Goal: Find specific page/section: Find specific page/section

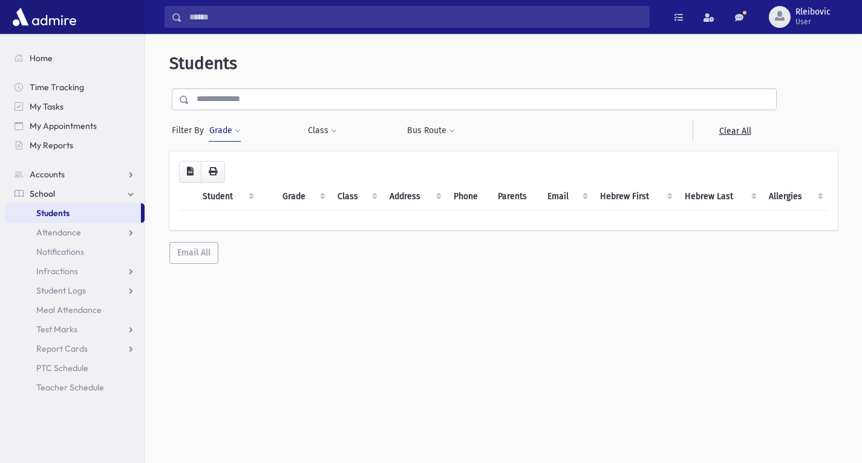
scroll to position [32, 0]
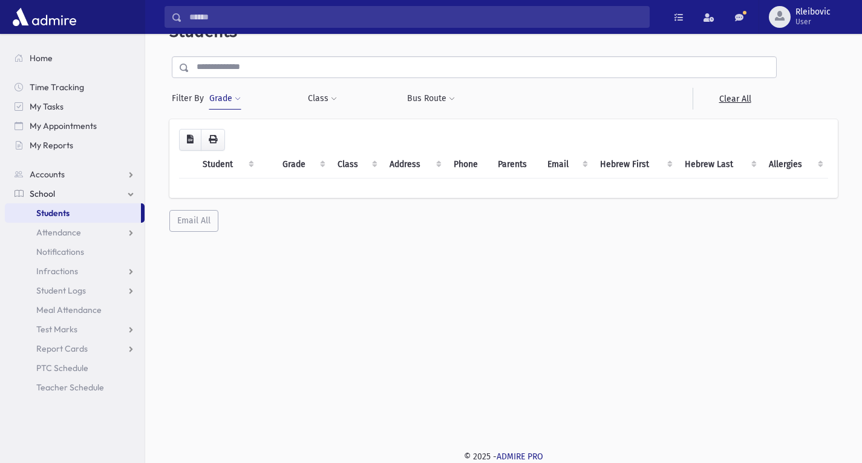
click at [225, 96] on button "Grade" at bounding box center [225, 99] width 33 height 22
click at [294, 136] on ul "× × 5" at bounding box center [280, 133] width 126 height 20
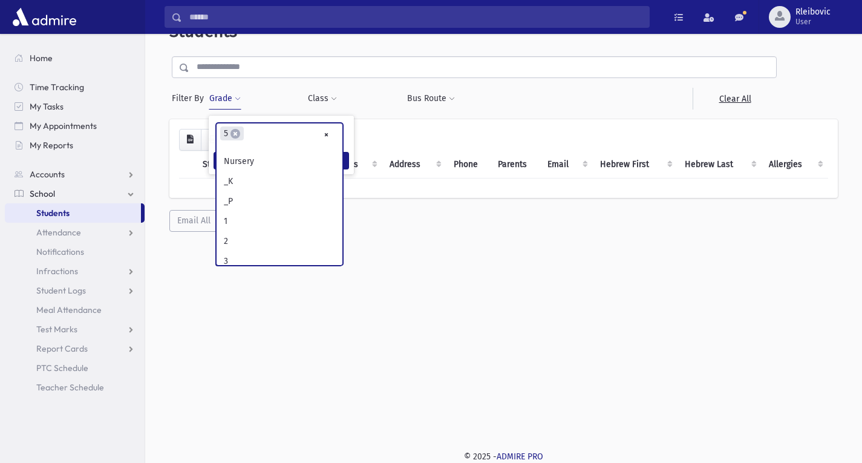
scroll to position [107, 0]
click at [294, 136] on ul "× × 5" at bounding box center [280, 133] width 126 height 20
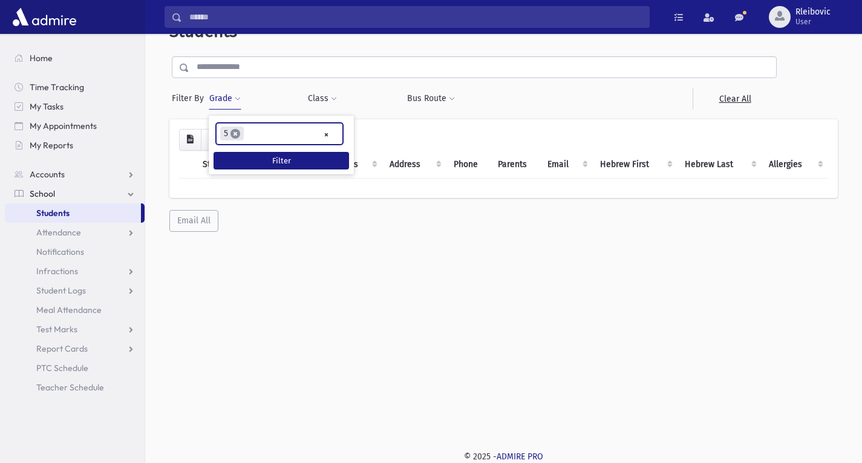
click at [234, 137] on span "×" at bounding box center [236, 134] width 10 height 10
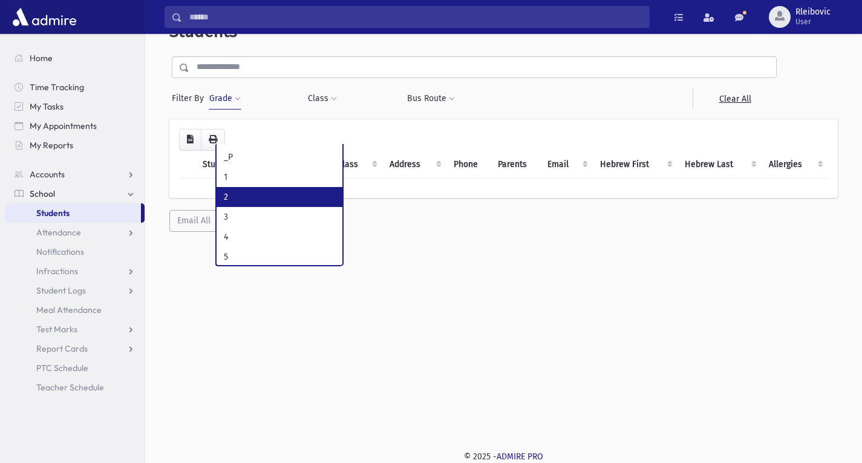
scroll to position [45, 0]
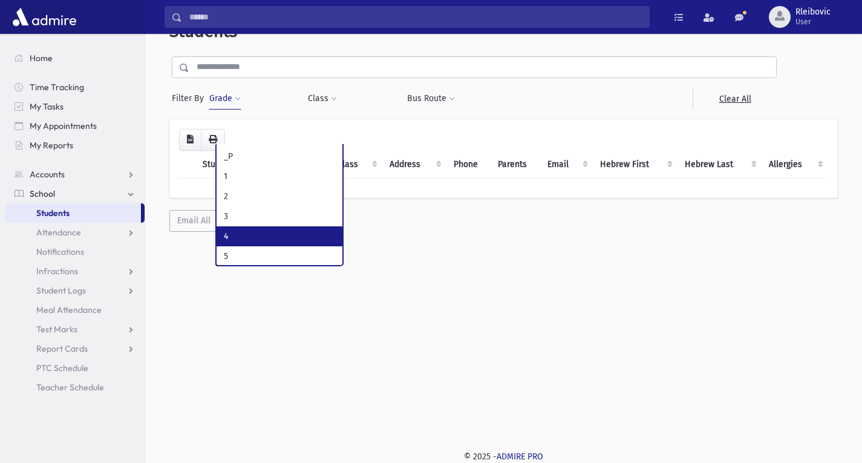
select select "*"
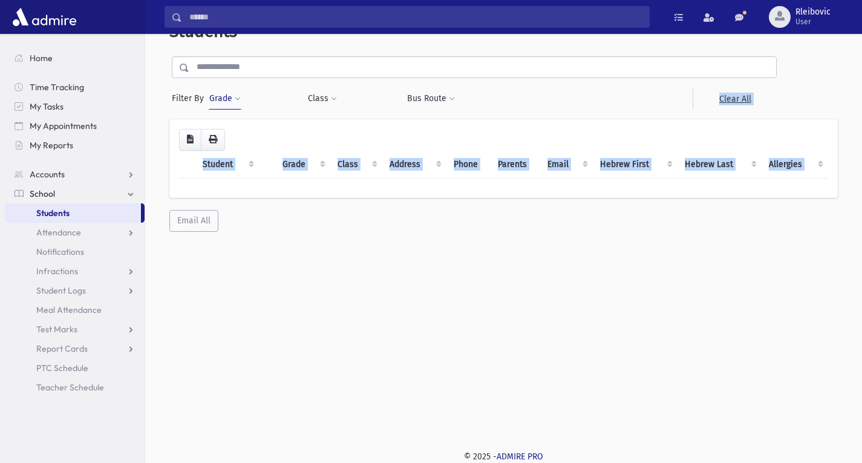
drag, startPoint x: 241, startPoint y: 231, endPoint x: 223, endPoint y: 96, distance: 136.7
click at [223, 96] on div "**********" at bounding box center [503, 127] width 707 height 240
click at [223, 96] on button "Grade" at bounding box center [225, 99] width 33 height 22
click at [286, 160] on button "Filter" at bounding box center [282, 161] width 136 height 18
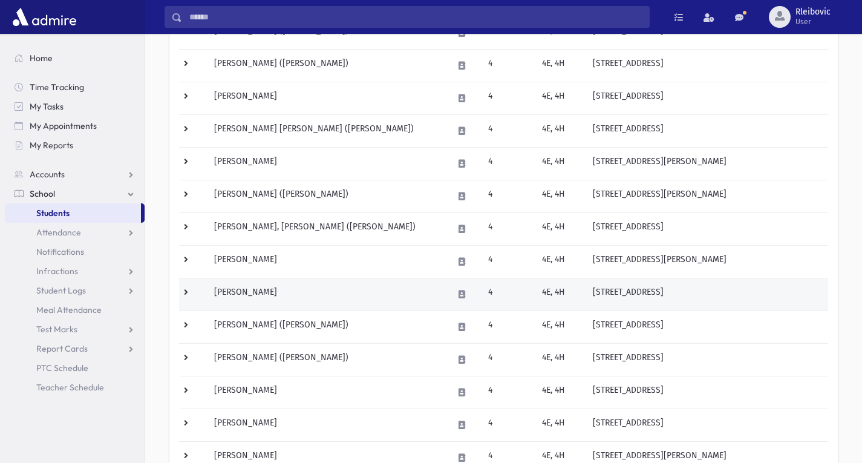
scroll to position [488, 0]
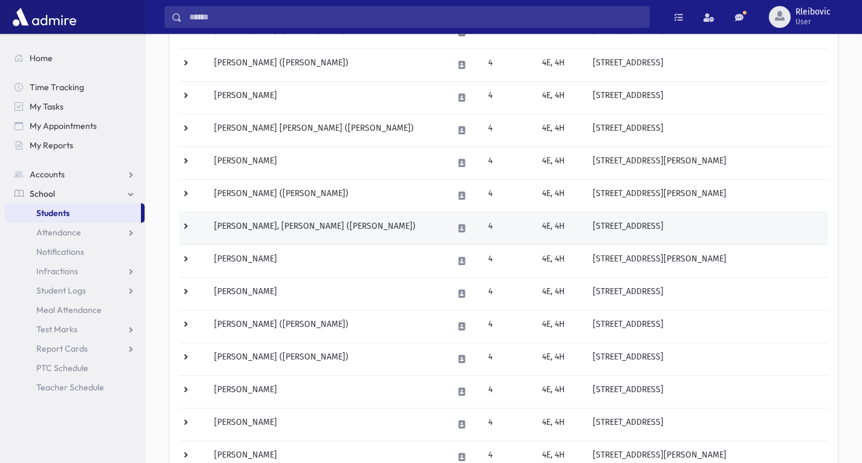
click at [299, 237] on td "[PERSON_NAME], [PERSON_NAME] ([PERSON_NAME])" at bounding box center [326, 228] width 239 height 33
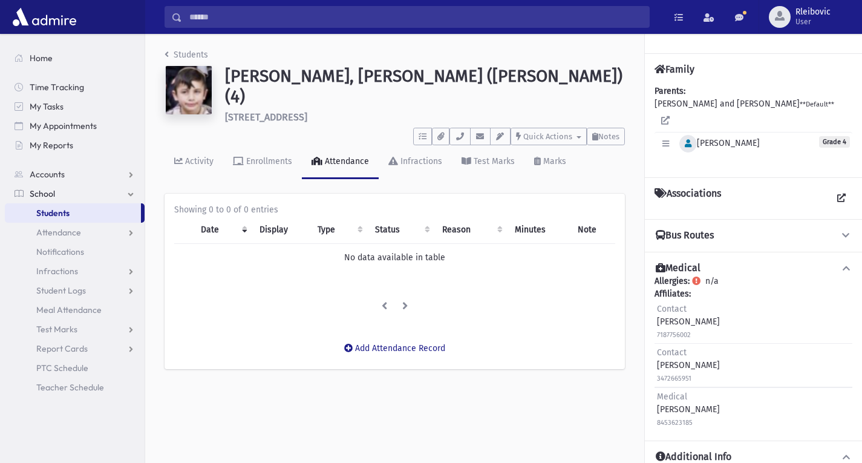
click at [686, 140] on icon "button" at bounding box center [688, 144] width 7 height 8
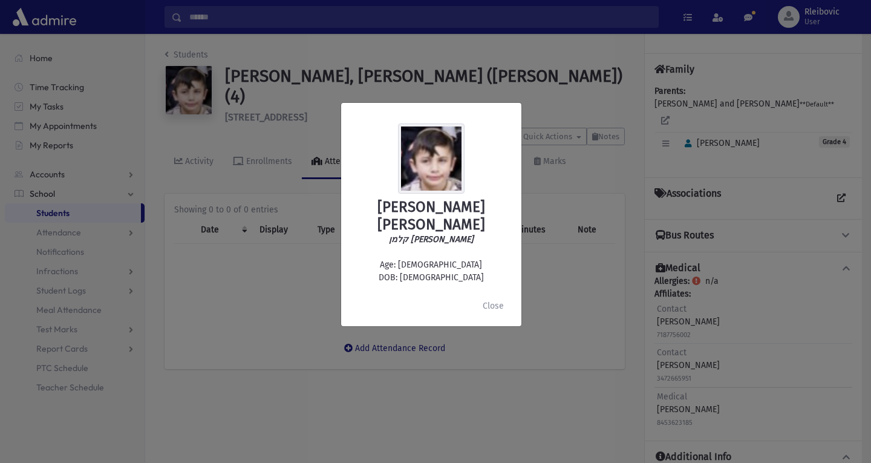
click at [621, 75] on div "[PERSON_NAME] [PERSON_NAME] [PERSON_NAME] Age: [DEMOGRAPHIC_DATA] DOB: [DEMOGRA…" at bounding box center [435, 231] width 871 height 463
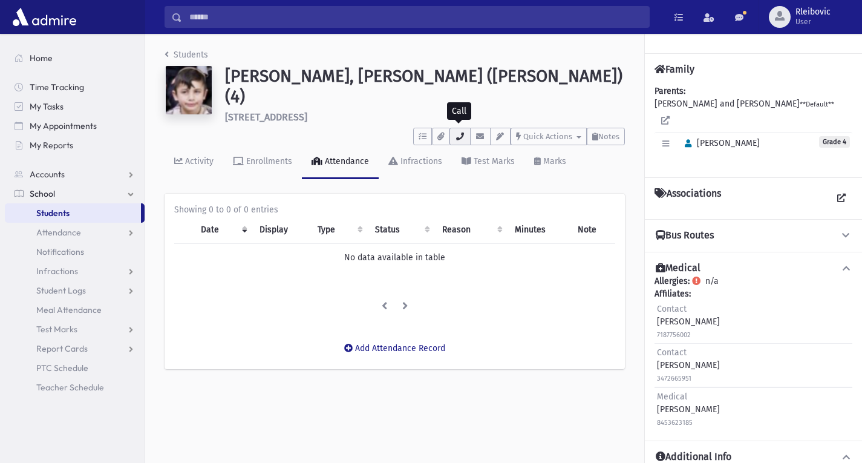
click at [463, 134] on icon "button" at bounding box center [460, 137] width 10 height 8
